Goal: Information Seeking & Learning: Learn about a topic

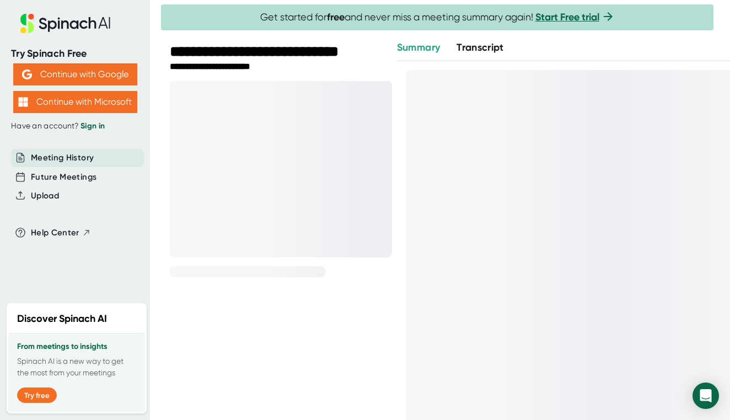
click at [479, 52] on span "Transcript" at bounding box center [480, 47] width 47 height 12
click at [428, 48] on span "Summary" at bounding box center [418, 47] width 43 height 12
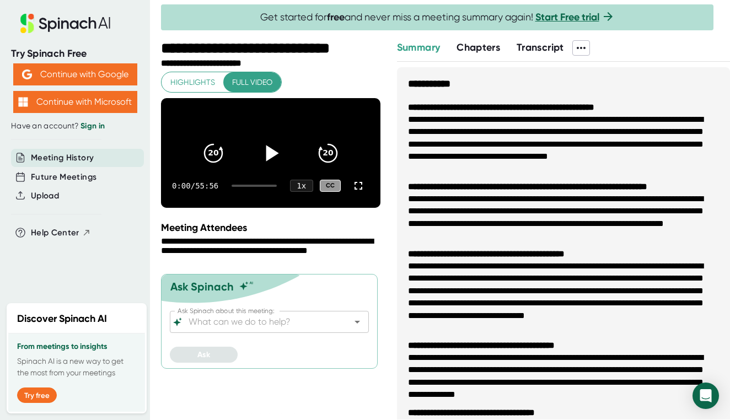
click at [271, 159] on icon at bounding box center [272, 153] width 13 height 16
click at [361, 190] on icon at bounding box center [359, 186] width 8 height 8
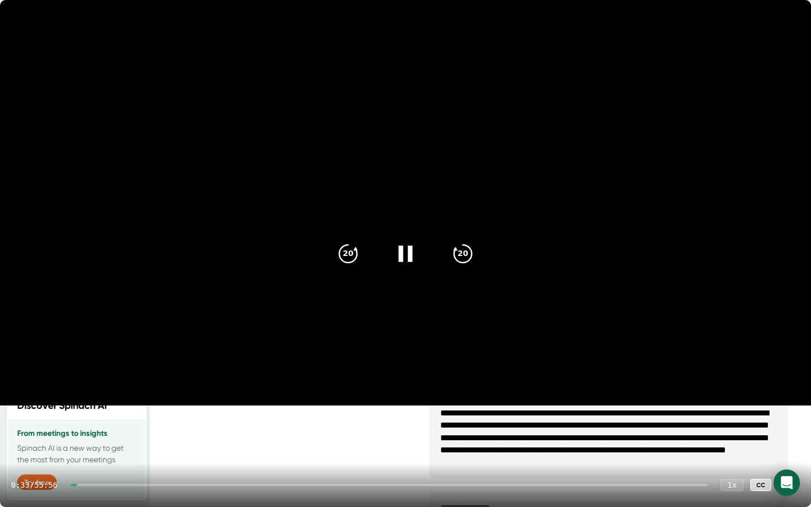
click at [87, 420] on div at bounding box center [389, 485] width 637 height 2
click at [89, 420] on div at bounding box center [389, 485] width 637 height 2
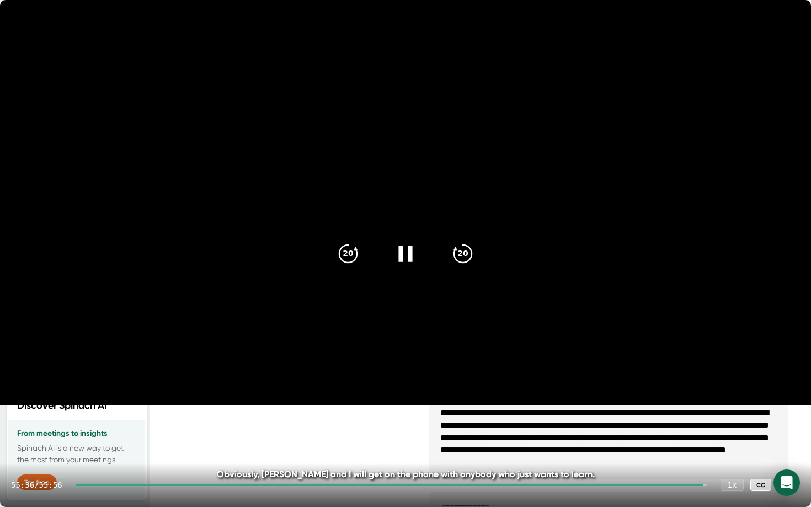
click at [730, 420] on icon at bounding box center [788, 484] width 13 height 13
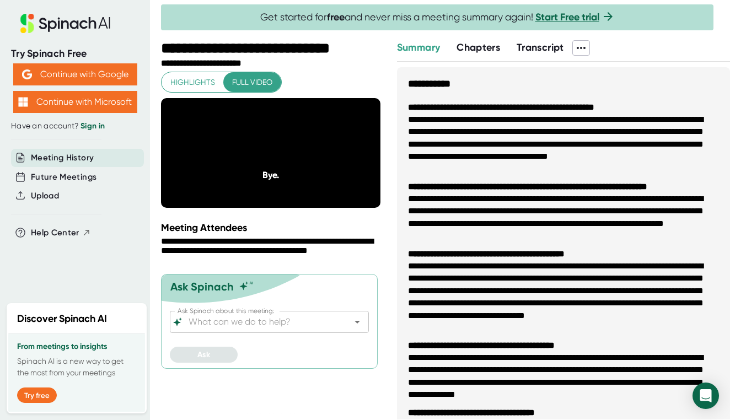
click at [201, 83] on span "Highlights" at bounding box center [192, 83] width 45 height 14
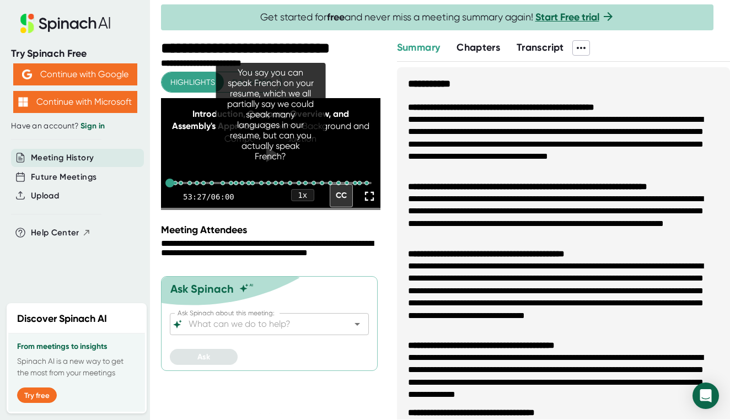
click at [345, 77] on div "Highlights Full video Introduction, Company Overview, and Assembly's Approach -…" at bounding box center [271, 141] width 220 height 138
